Goal: Task Accomplishment & Management: Manage account settings

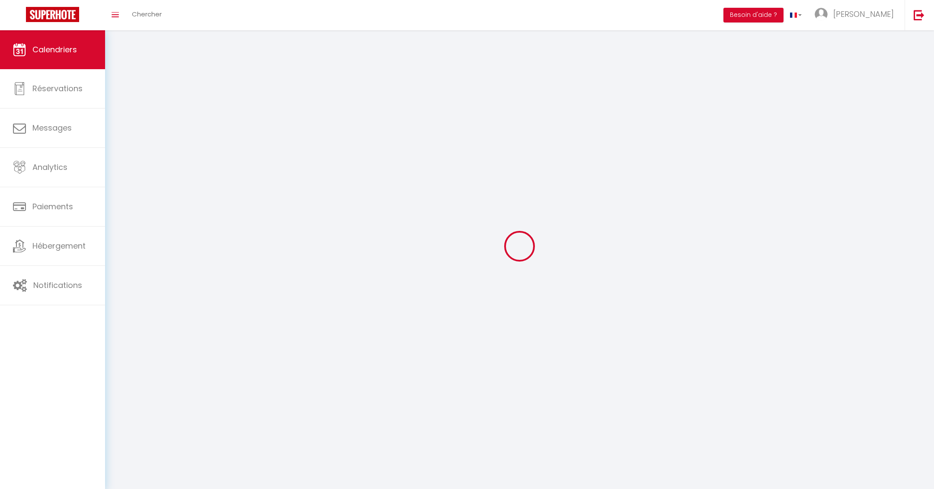
select select
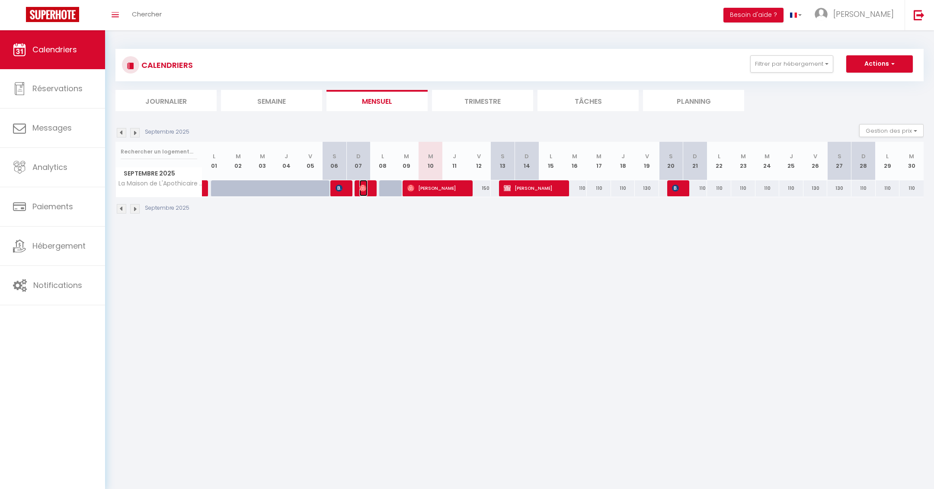
click at [366, 185] on img at bounding box center [362, 188] width 7 height 7
select select "OK"
select select "0"
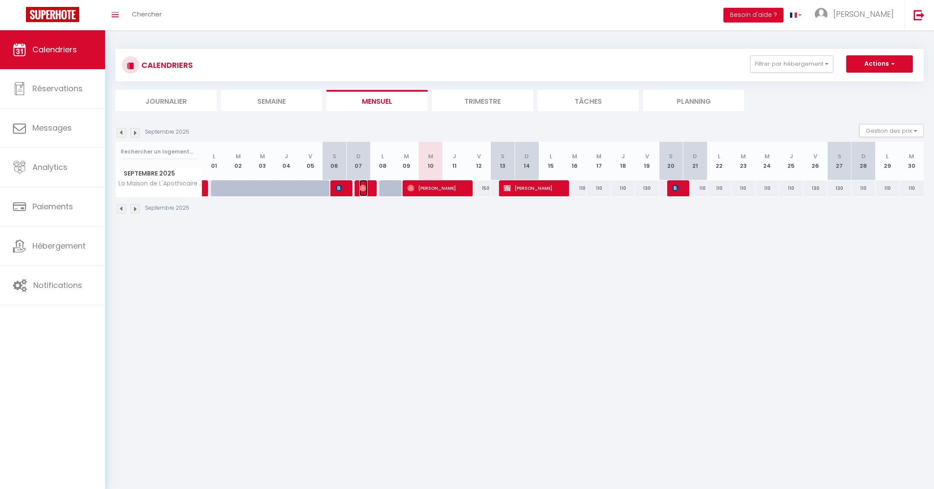
select select "1"
select select
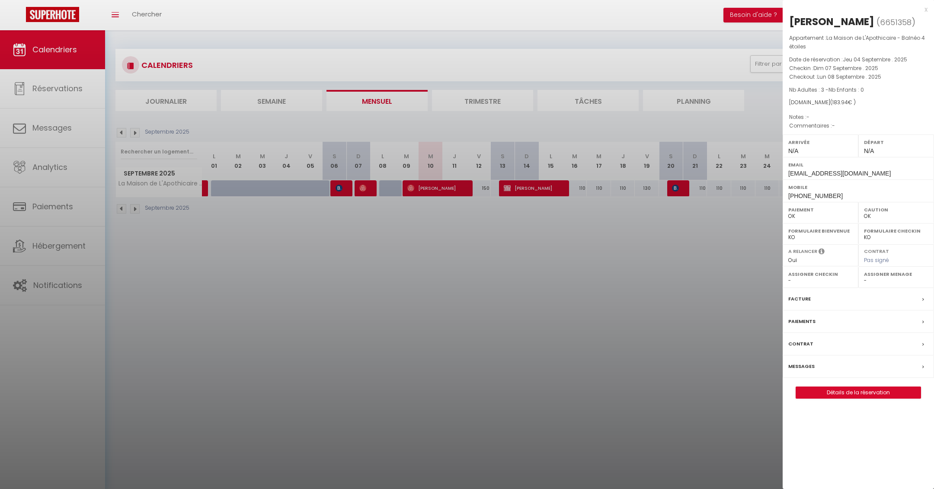
click at [371, 249] on div at bounding box center [467, 244] width 934 height 489
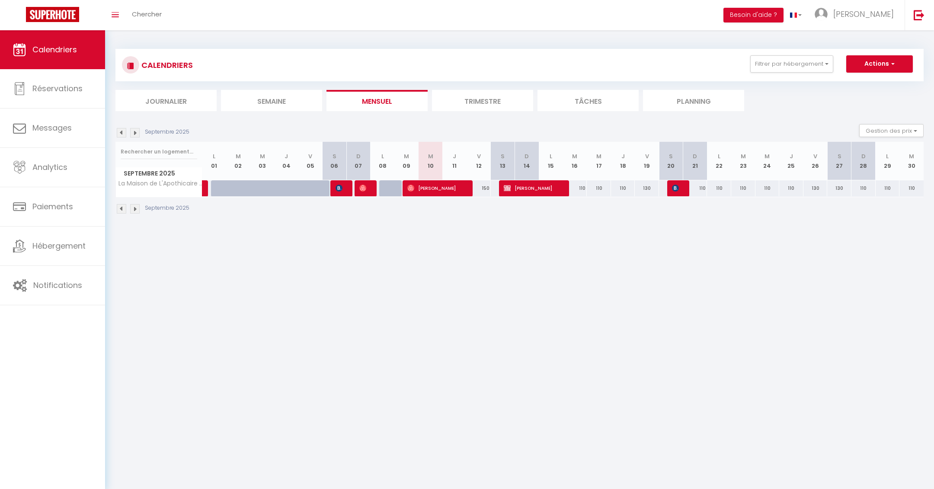
click at [121, 130] on img at bounding box center [122, 133] width 10 height 10
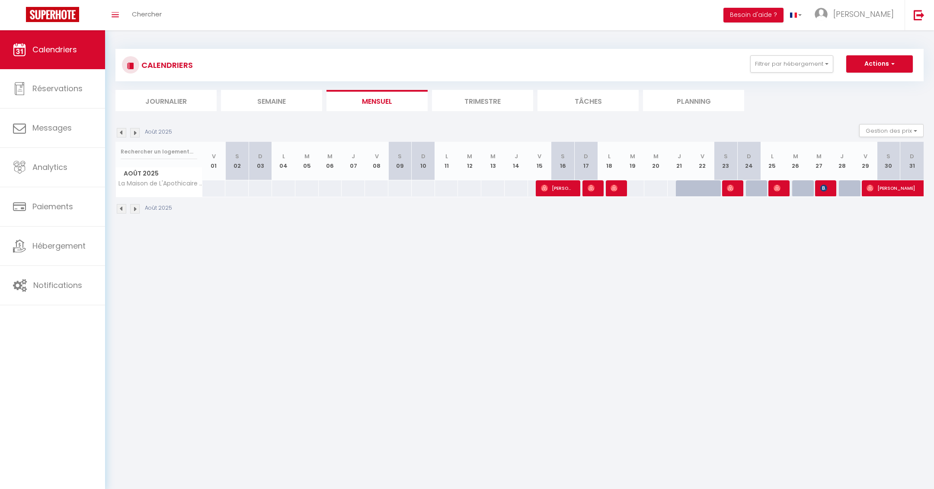
click at [135, 133] on img at bounding box center [135, 133] width 10 height 10
